Goal: Find contact information: Find contact information

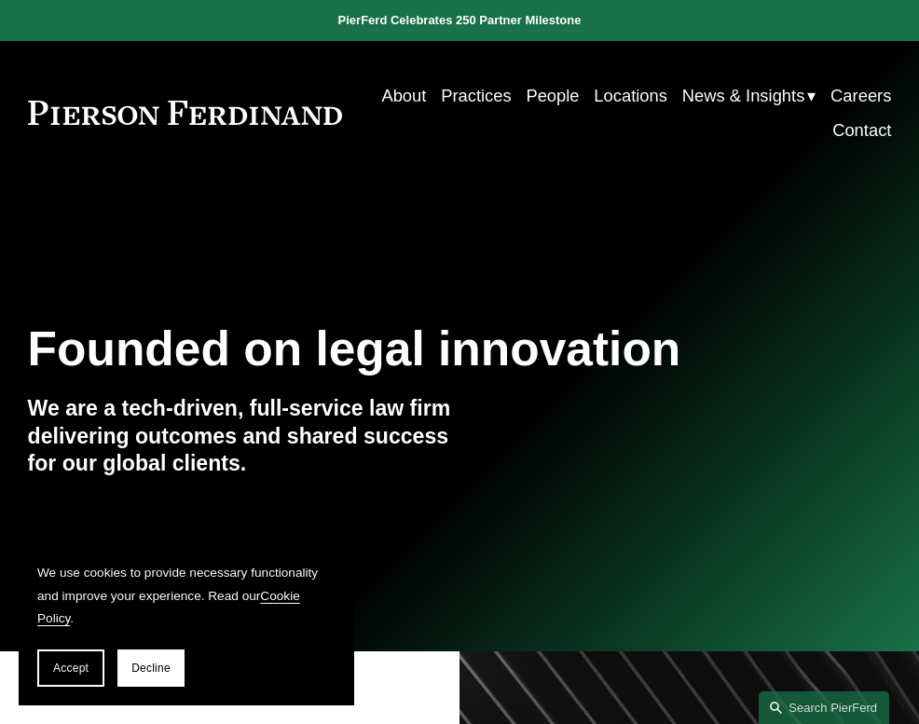
click at [556, 99] on link "People" at bounding box center [552, 95] width 53 height 34
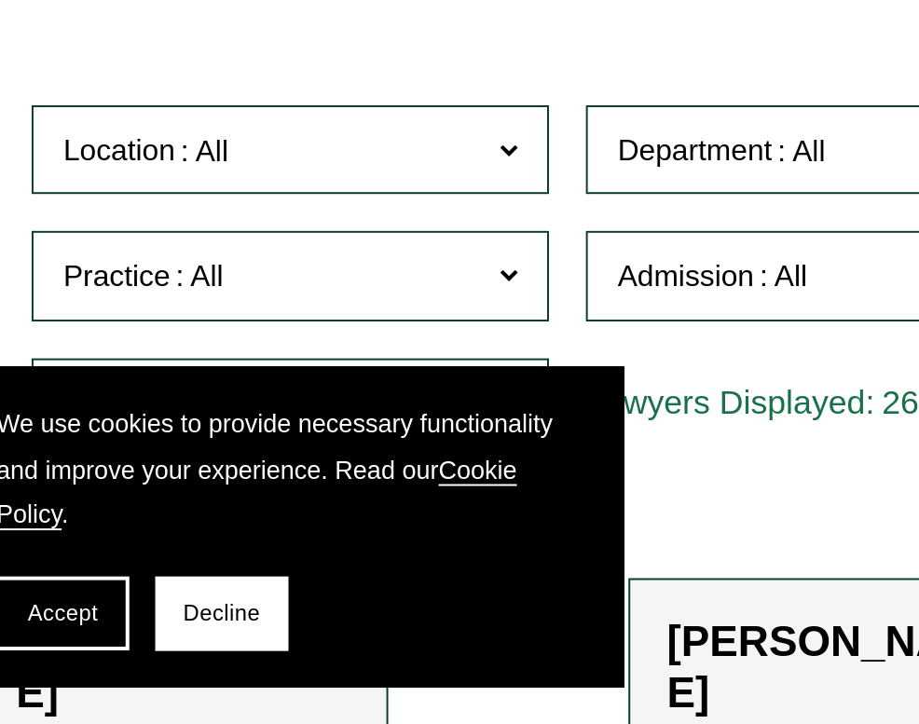
scroll to position [112, 0]
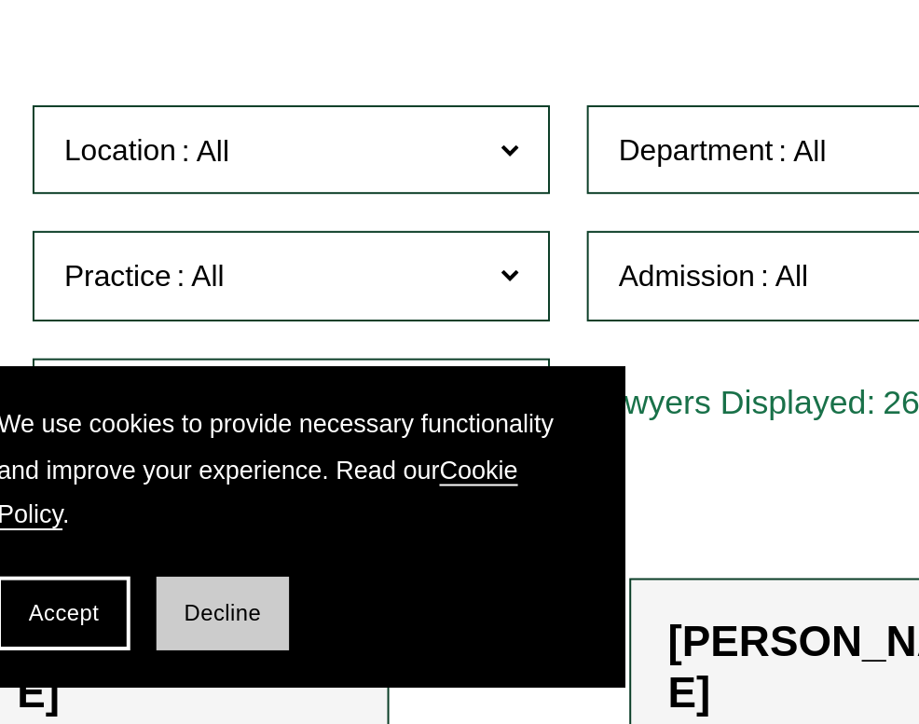
click at [171, 680] on button "Decline" at bounding box center [150, 668] width 67 height 37
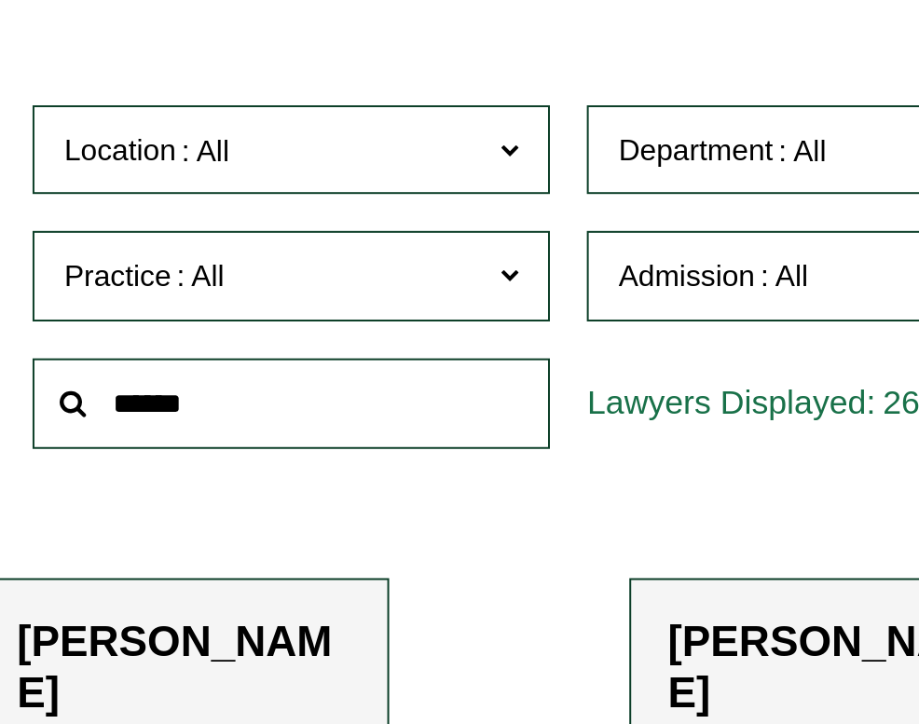
click at [171, 680] on h2 "Katie Ackels" at bounding box center [132, 696] width 168 height 52
click at [164, 558] on input "text" at bounding box center [185, 563] width 261 height 46
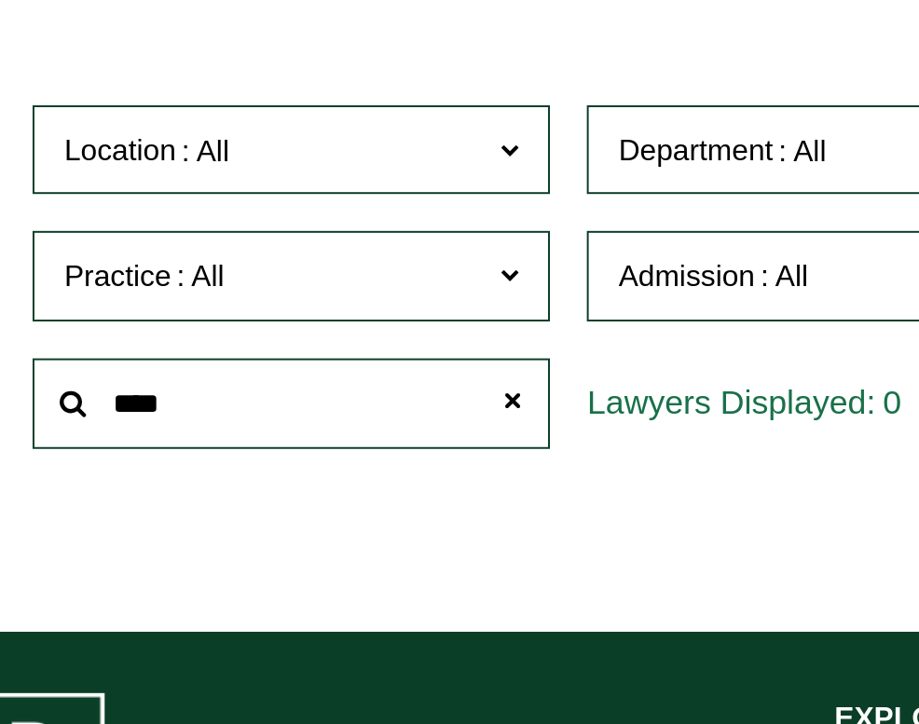
type input "****"
click at [164, 558] on input "****" at bounding box center [185, 563] width 261 height 46
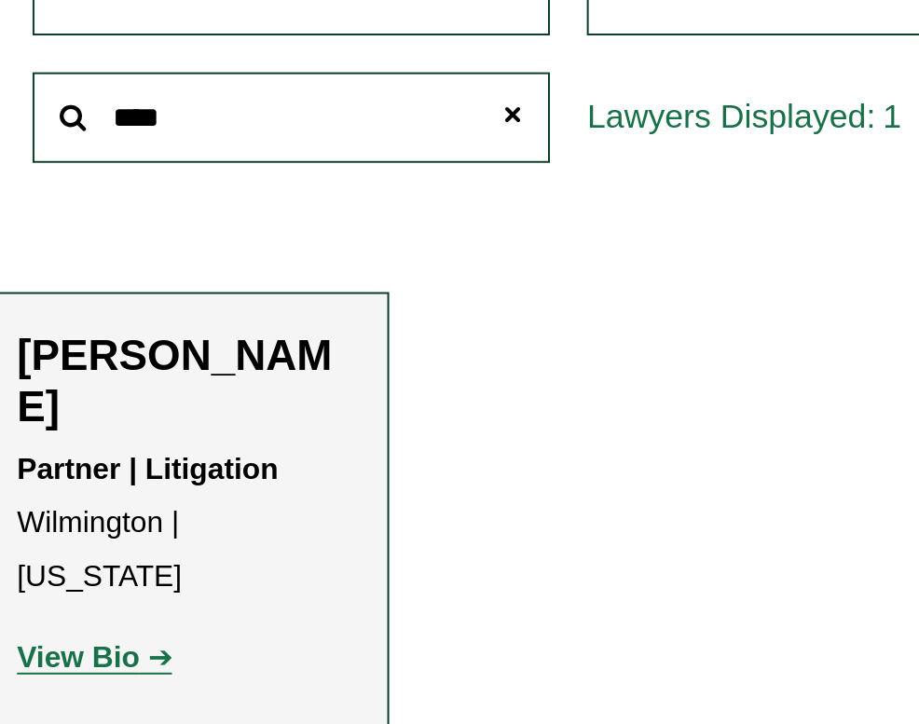
scroll to position [267, 0]
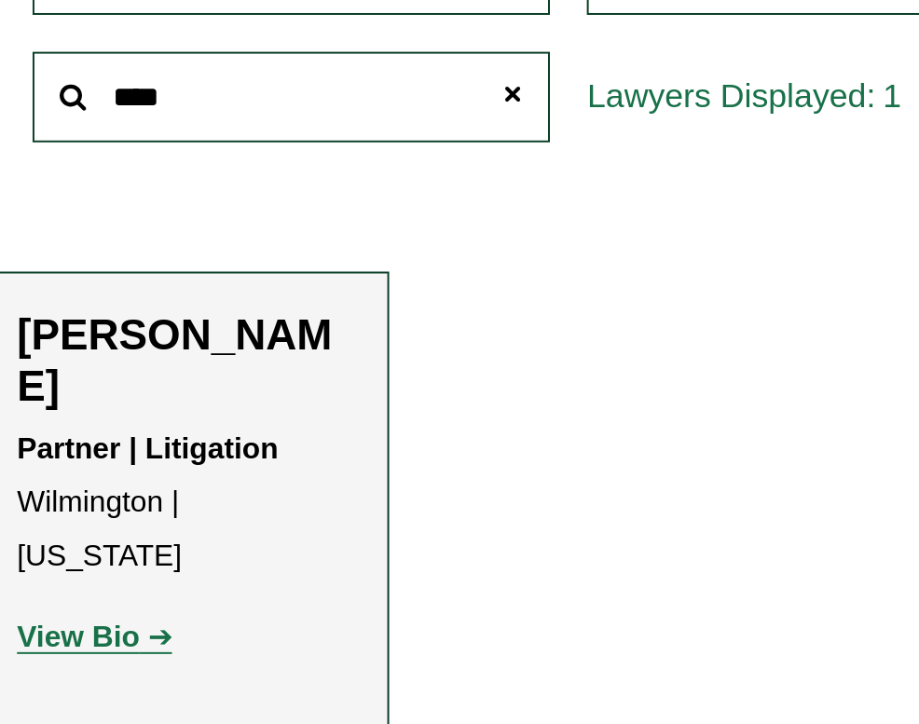
click at [125, 537] on h2 "[PERSON_NAME]" at bounding box center [132, 541] width 168 height 52
click at [97, 672] on strong "View Bio" at bounding box center [79, 680] width 62 height 16
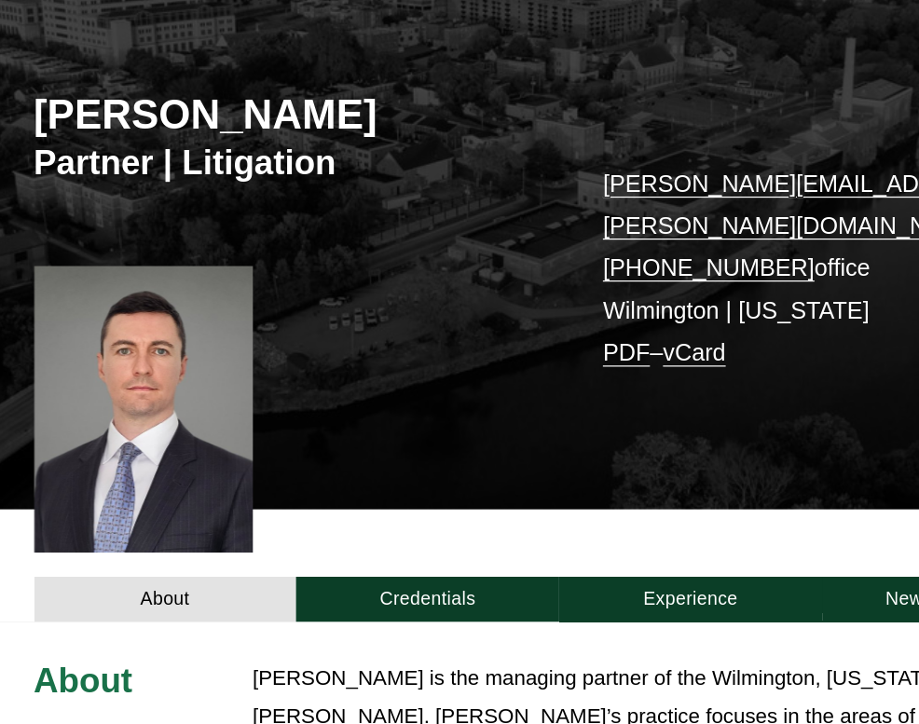
scroll to position [207, 0]
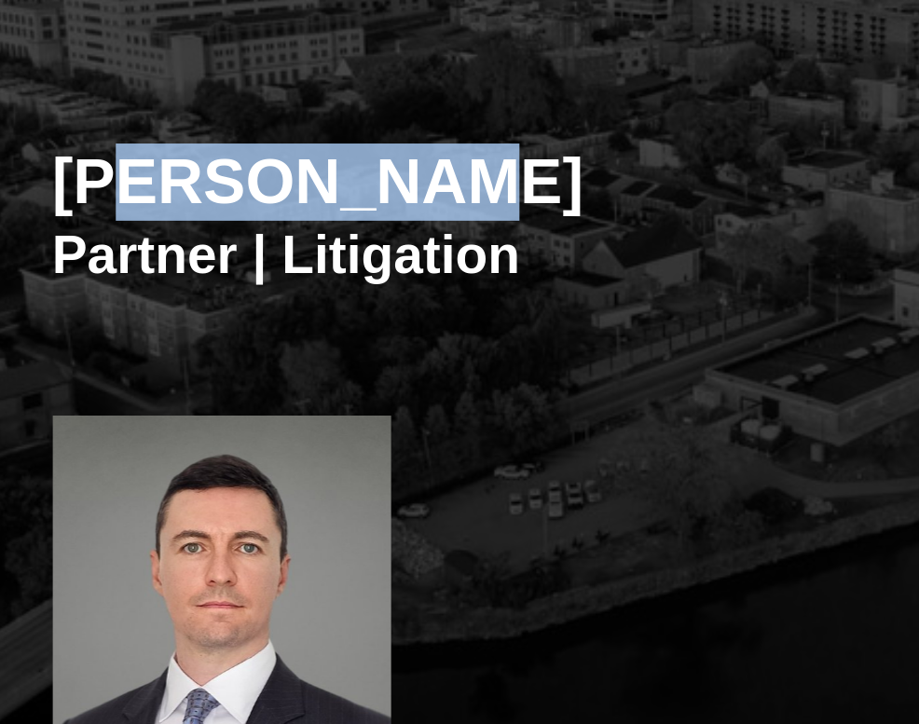
drag, startPoint x: 197, startPoint y: 103, endPoint x: 74, endPoint y: 111, distance: 123.3
click at [74, 111] on h2 "[PERSON_NAME]" at bounding box center [244, 99] width 432 height 41
click at [82, 111] on h2 "[PERSON_NAME]" at bounding box center [244, 99] width 432 height 41
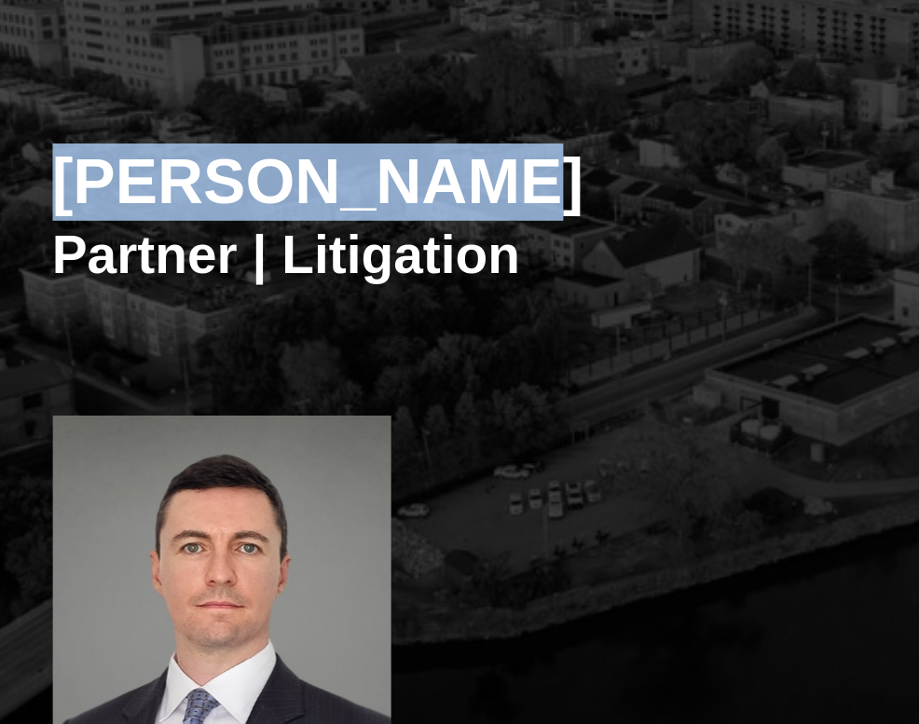
drag, startPoint x: 217, startPoint y: 102, endPoint x: 30, endPoint y: 103, distance: 187.4
click at [30, 103] on h2 "[PERSON_NAME]" at bounding box center [244, 99] width 432 height 41
copy h2 "[PERSON_NAME]"
